Goal: Transaction & Acquisition: Purchase product/service

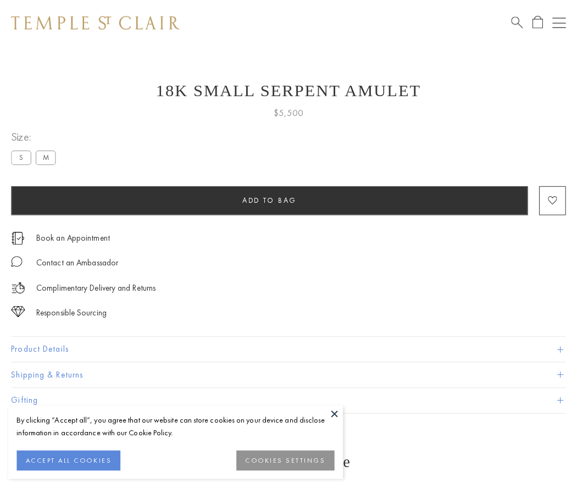
scroll to position [44, 0]
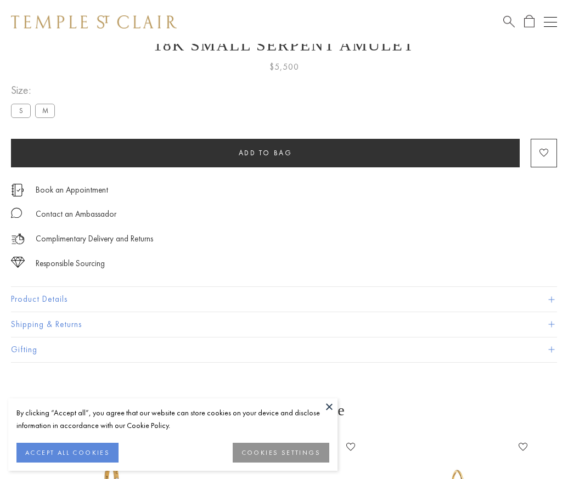
click at [265, 153] on span "Add to bag" at bounding box center [266, 152] width 54 height 9
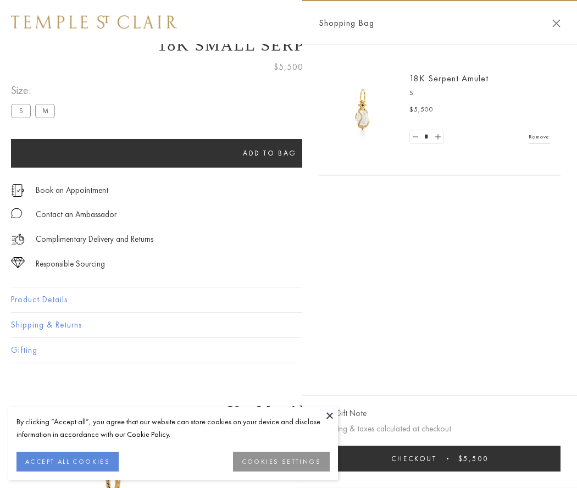
click at [439, 458] on button "Checkout $5,500" at bounding box center [440, 458] width 242 height 26
